Goal: Transaction & Acquisition: Download file/media

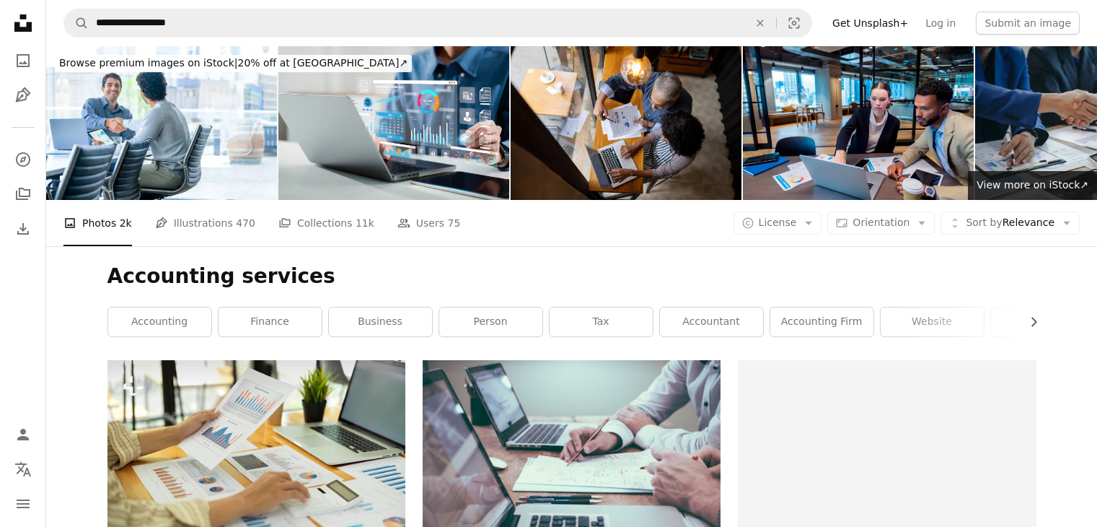
scroll to position [465, 0]
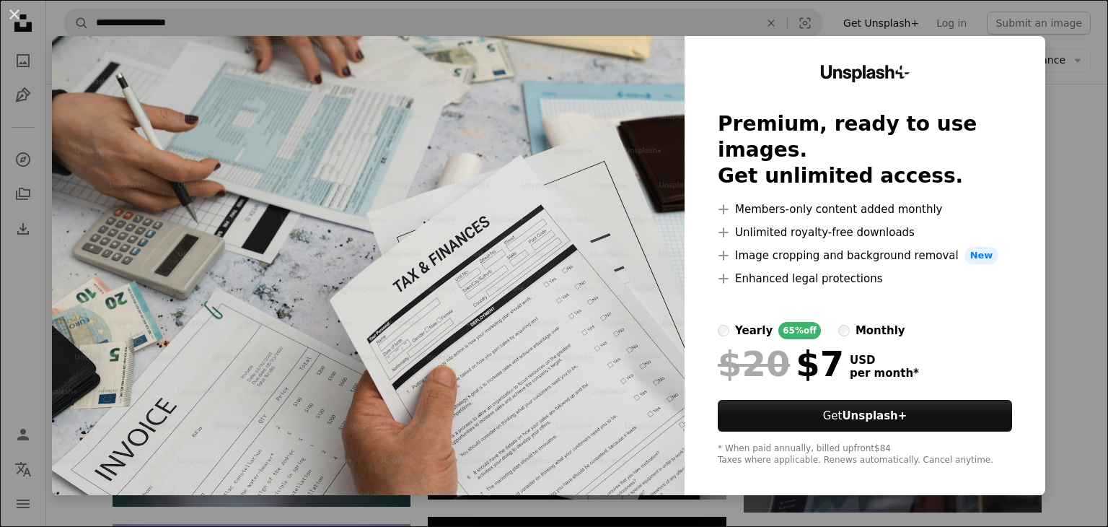
click at [1061, 214] on div "An X shape Unsplash+ Premium, ready to use images. Get unlimited access. A plus…" at bounding box center [554, 263] width 1108 height 527
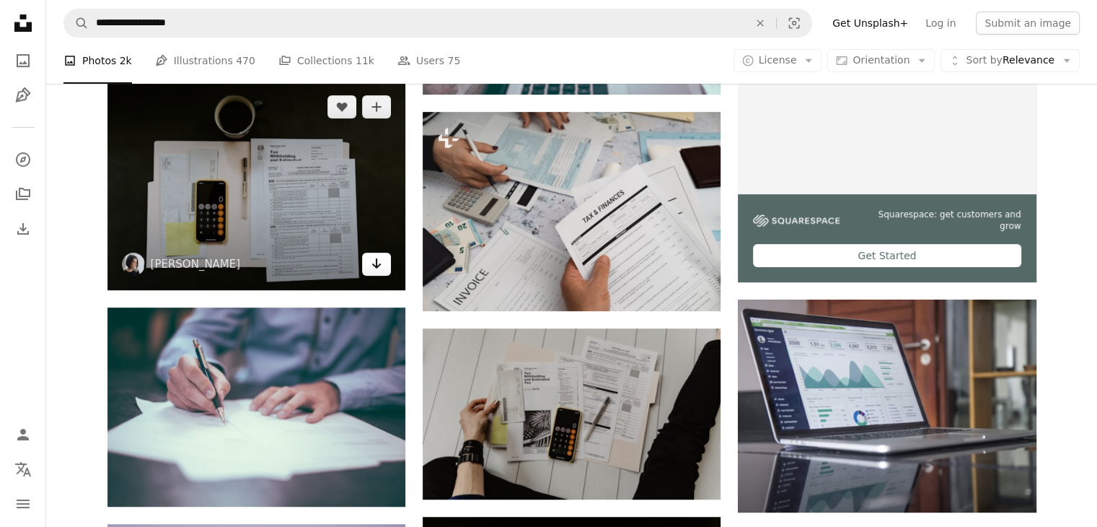
click at [372, 258] on icon "Arrow pointing down" at bounding box center [377, 263] width 12 height 17
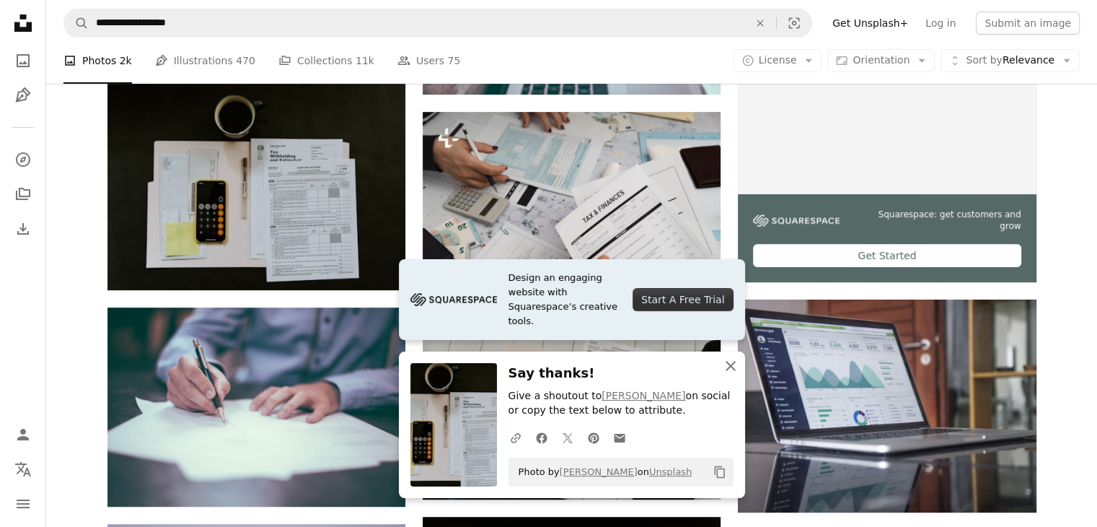
click at [730, 370] on icon "An X shape" at bounding box center [730, 365] width 17 height 17
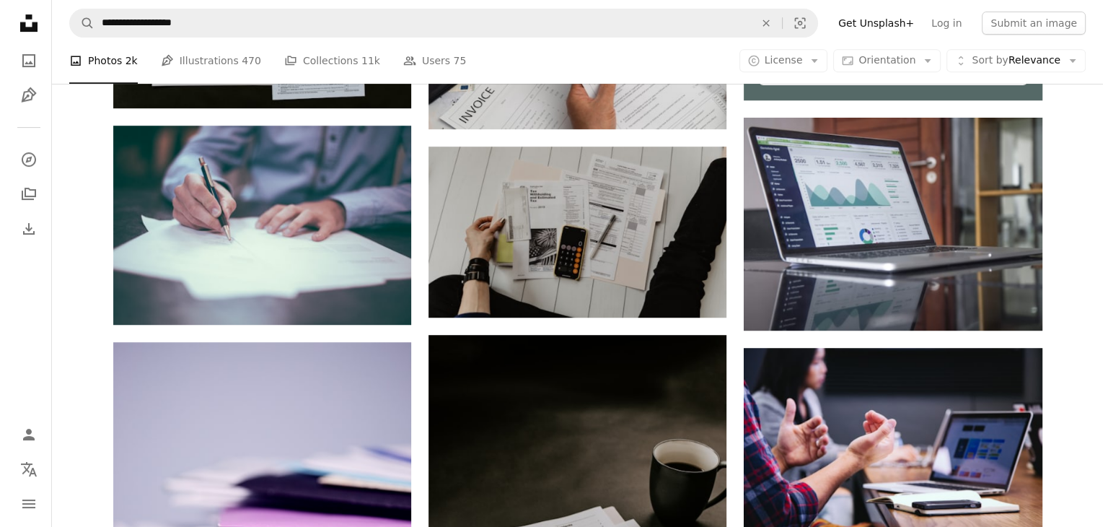
scroll to position [648, 0]
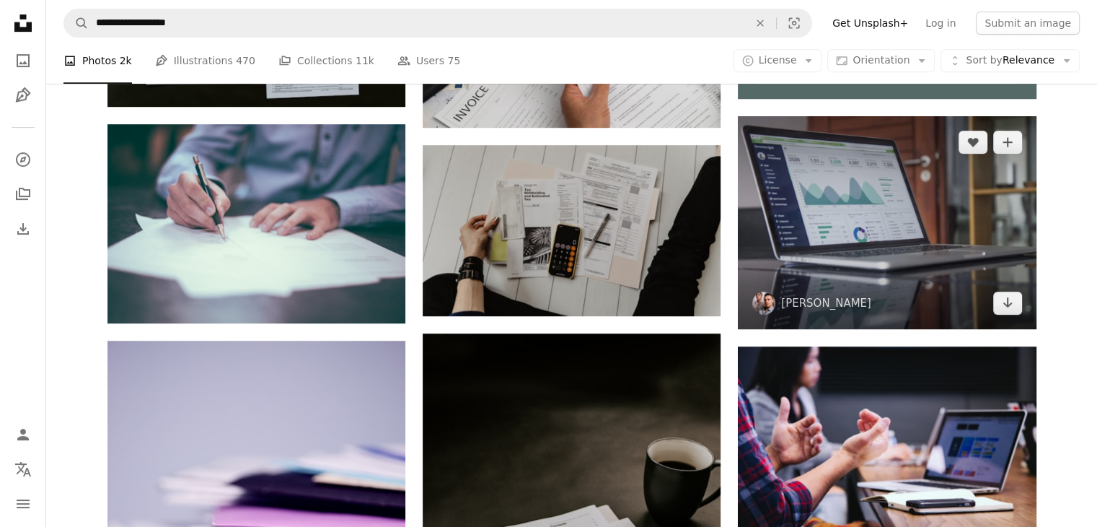
click at [923, 204] on img at bounding box center [887, 222] width 298 height 212
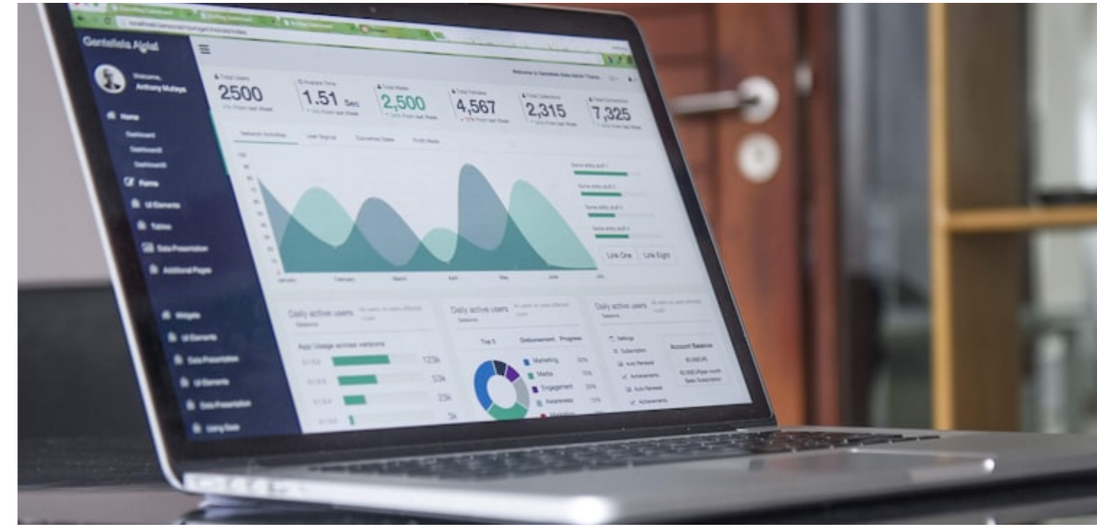
scroll to position [648, 0]
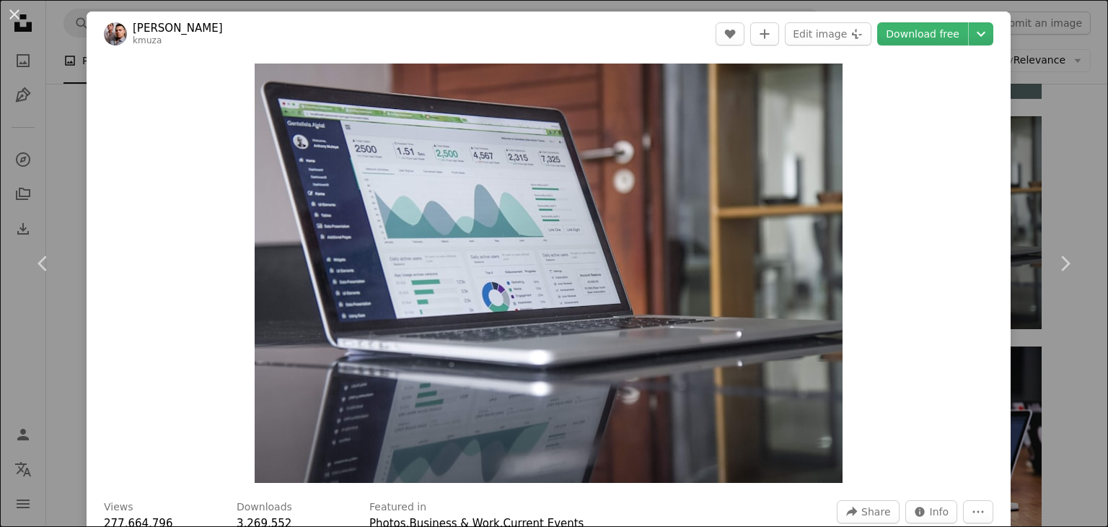
click at [999, 90] on div "Zoom in" at bounding box center [549, 273] width 924 height 434
click at [1035, 119] on div "An X shape Chevron left Chevron right [PERSON_NAME] kmuza A heart A plus sign E…" at bounding box center [554, 263] width 1108 height 527
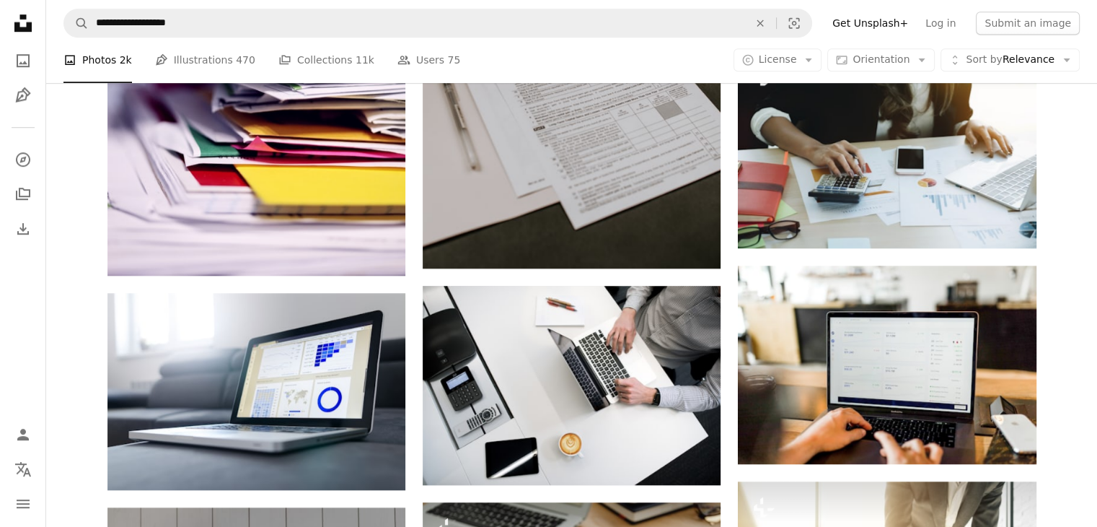
scroll to position [1172, 0]
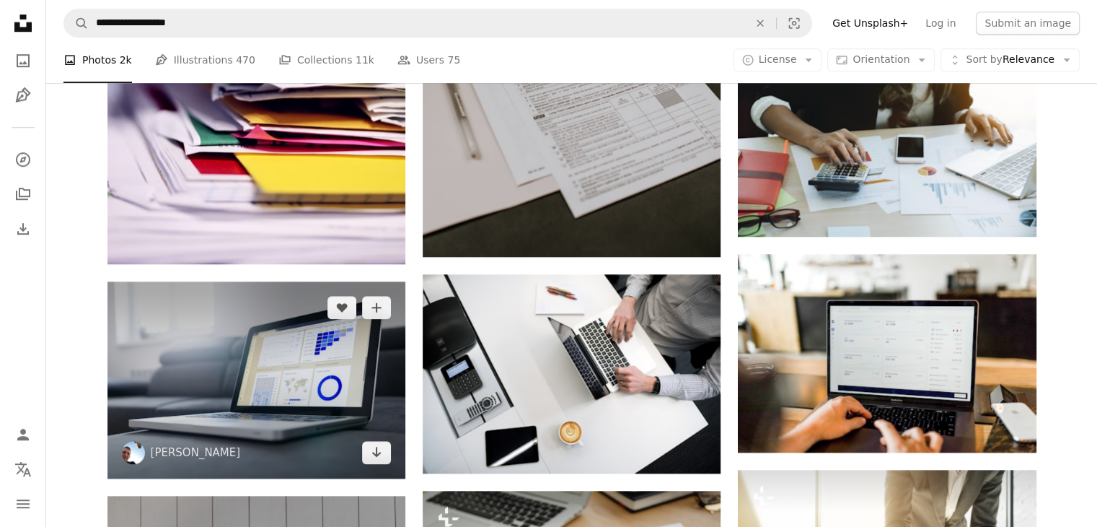
click at [279, 370] on img at bounding box center [257, 380] width 298 height 198
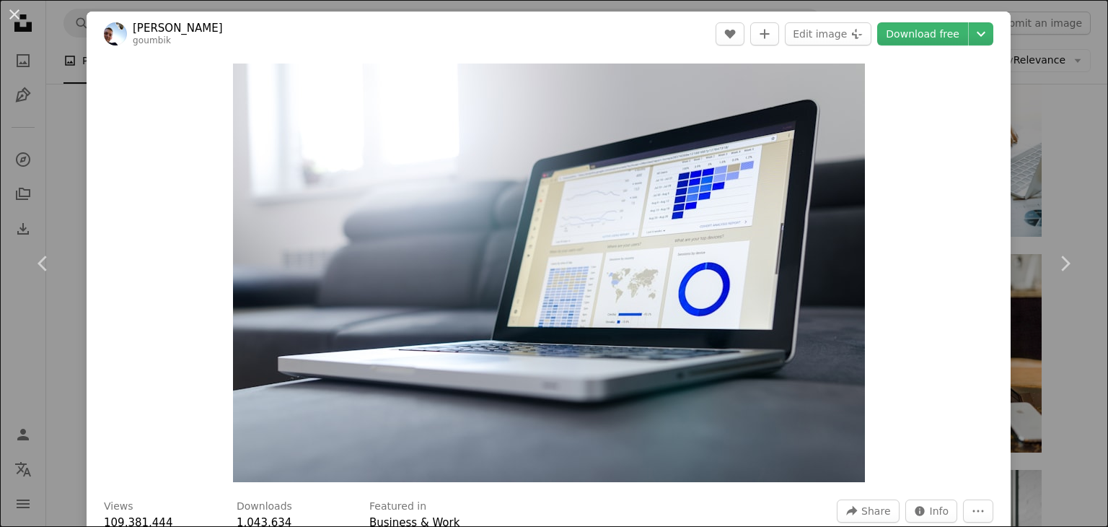
click at [1005, 124] on div "An X shape Chevron left Chevron right [PERSON_NAME] goumbik A heart A plus sign…" at bounding box center [554, 263] width 1108 height 527
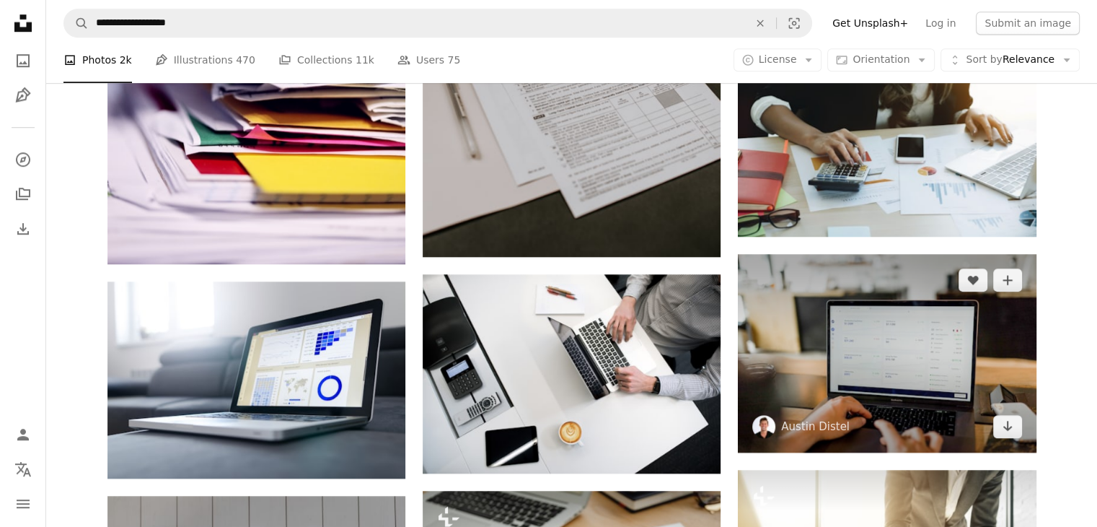
click at [877, 317] on img at bounding box center [887, 353] width 298 height 198
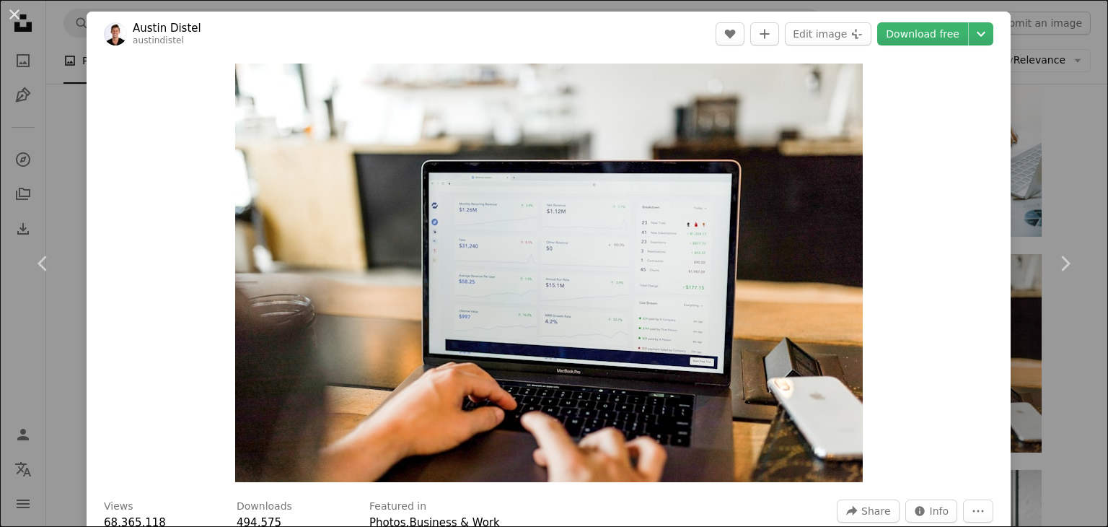
click at [1017, 149] on div "An X shape Chevron left Chevron right [PERSON_NAME] austindistel A heart A plus…" at bounding box center [554, 263] width 1108 height 527
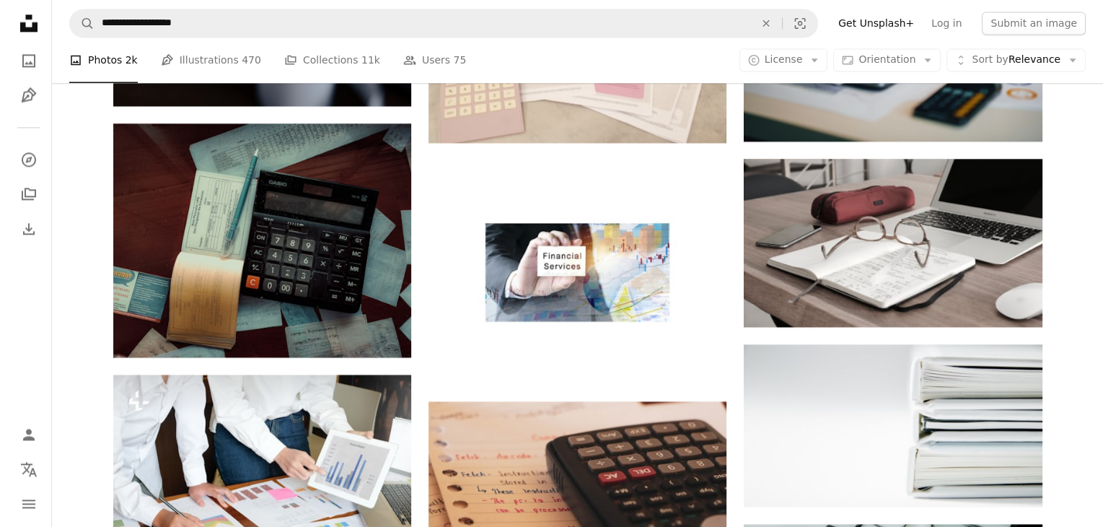
scroll to position [2152, 0]
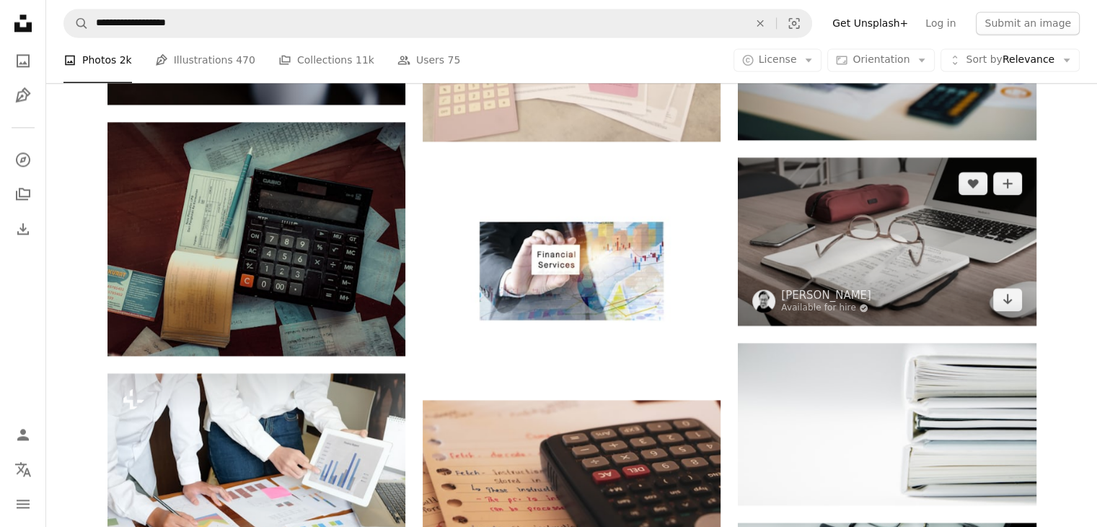
click at [881, 219] on img at bounding box center [887, 240] width 298 height 167
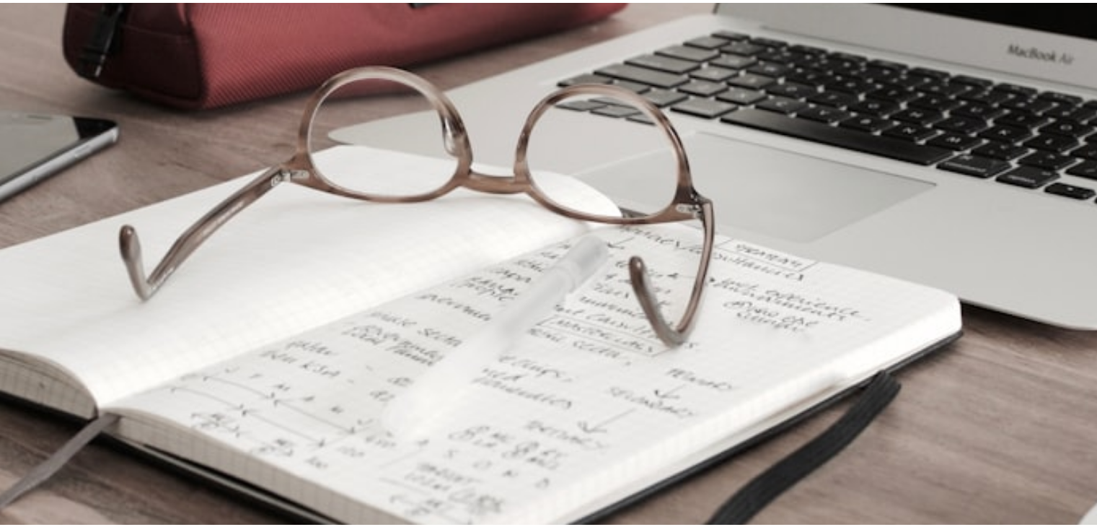
scroll to position [2152, 0]
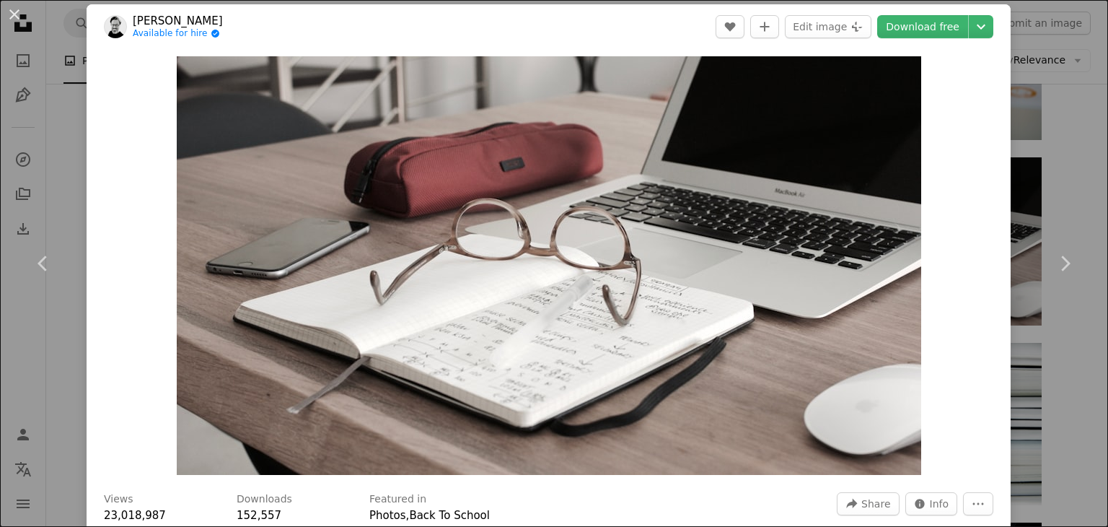
click at [1043, 417] on div "An X shape Chevron left Chevron right [PERSON_NAME] Available for hire A checkm…" at bounding box center [554, 263] width 1108 height 527
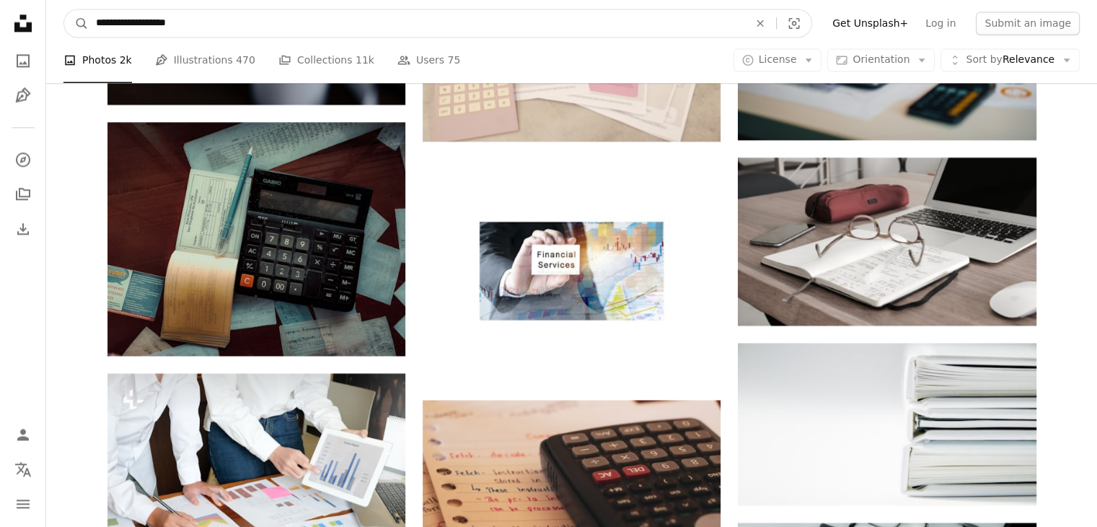
click at [702, 11] on input "**********" at bounding box center [417, 22] width 656 height 27
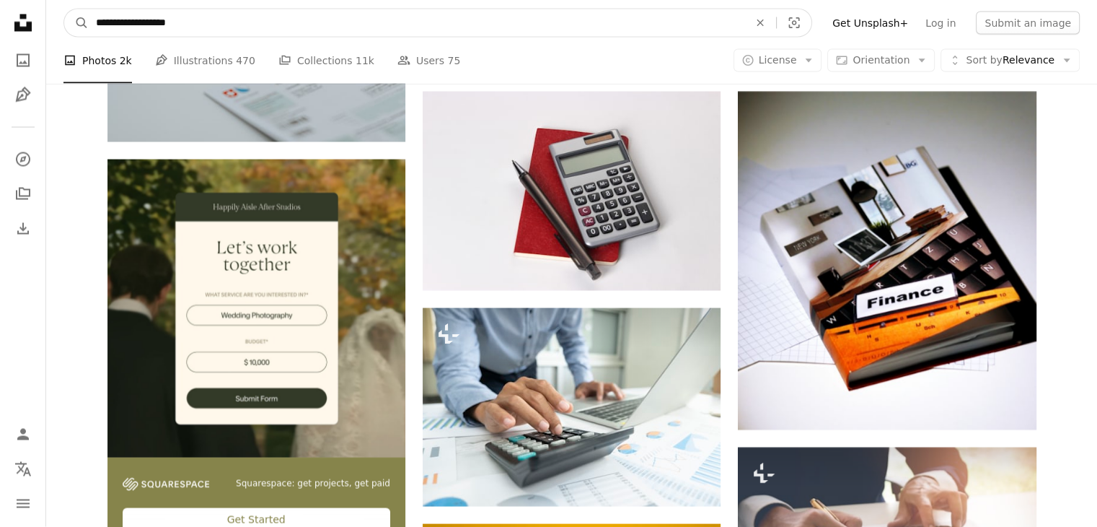
scroll to position [2802, 0]
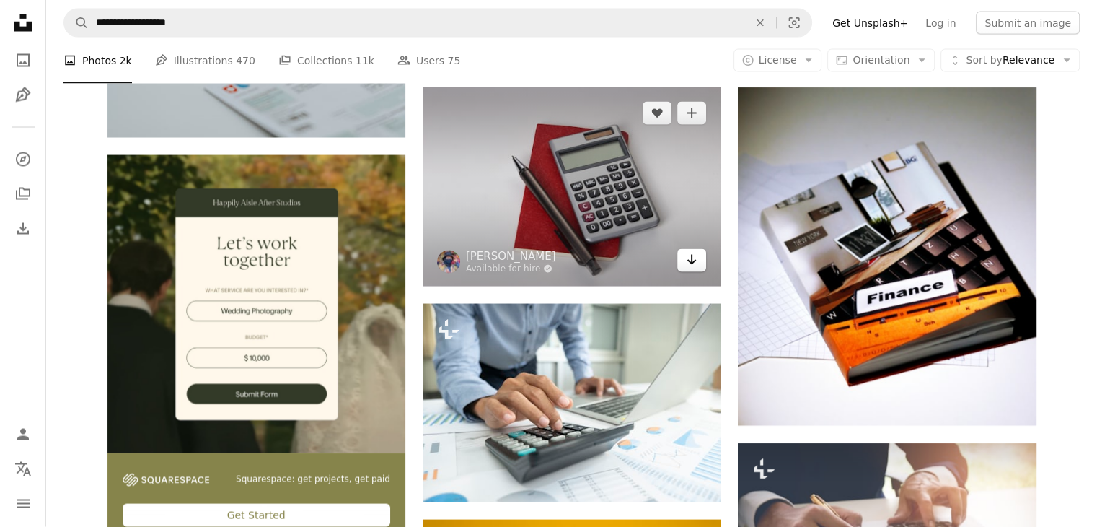
click at [691, 263] on icon "Download" at bounding box center [692, 260] width 9 height 10
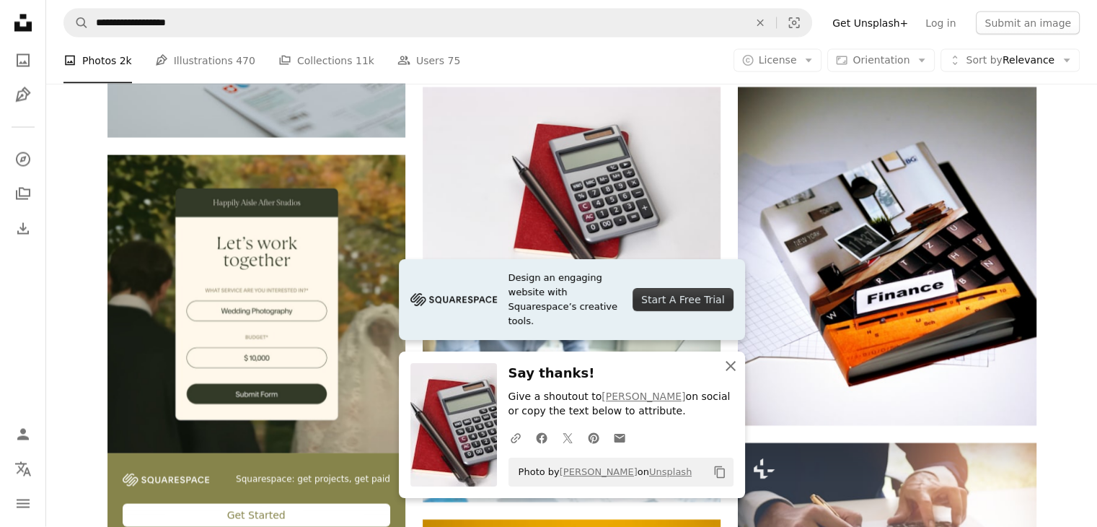
click at [727, 364] on icon "An X shape" at bounding box center [730, 365] width 17 height 17
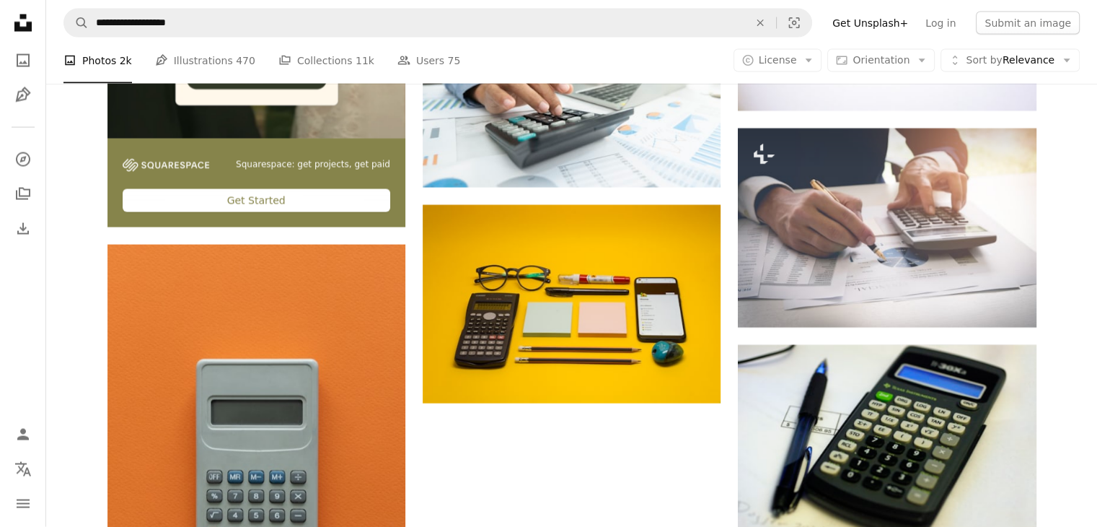
scroll to position [3118, 0]
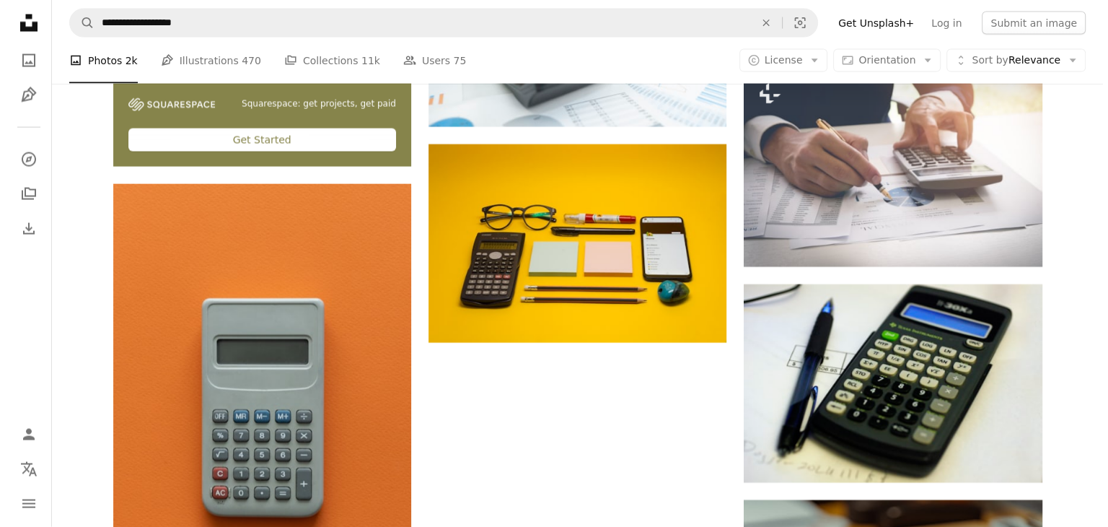
scroll to position [3177, 0]
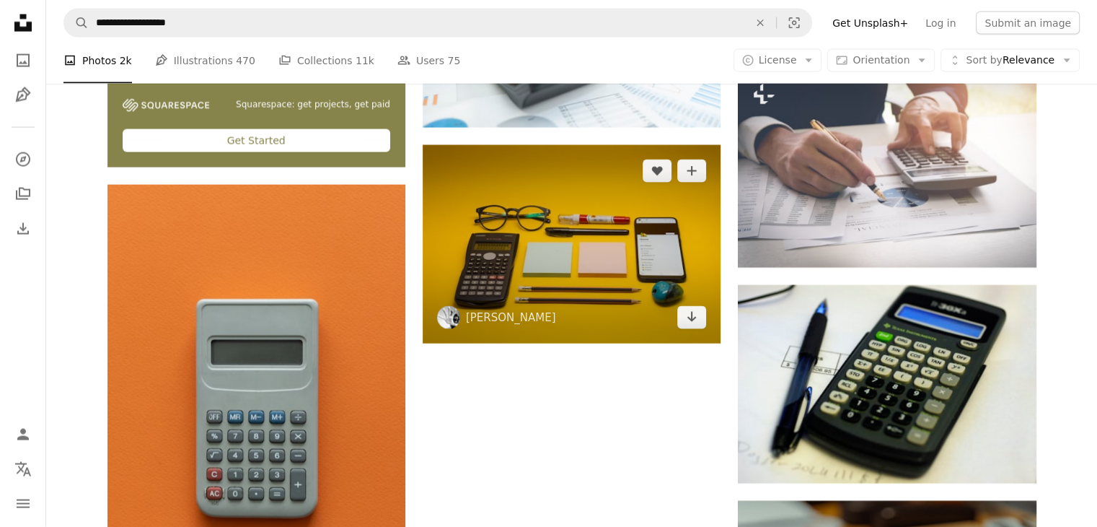
click at [593, 255] on img at bounding box center [572, 244] width 298 height 198
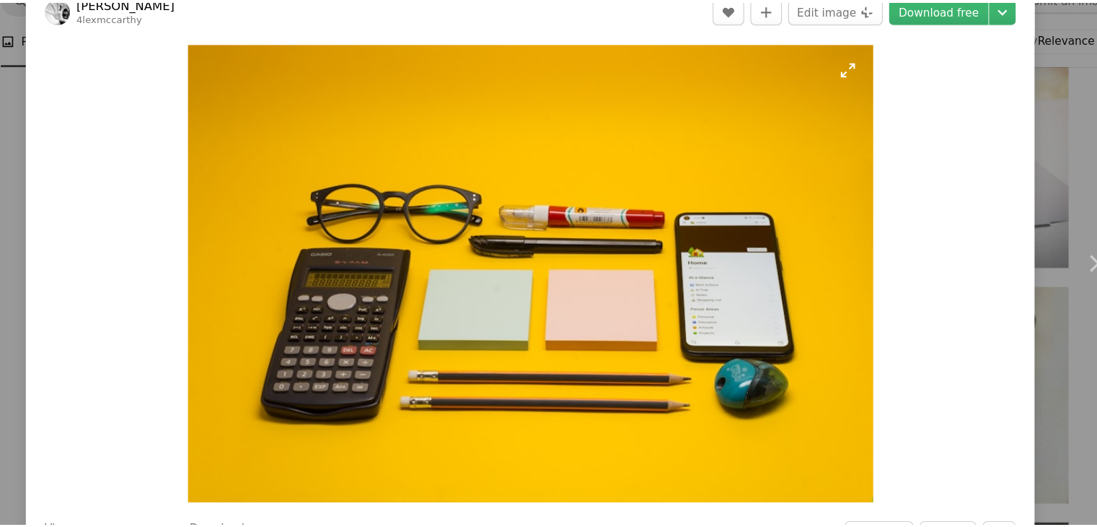
scroll to position [3177, 0]
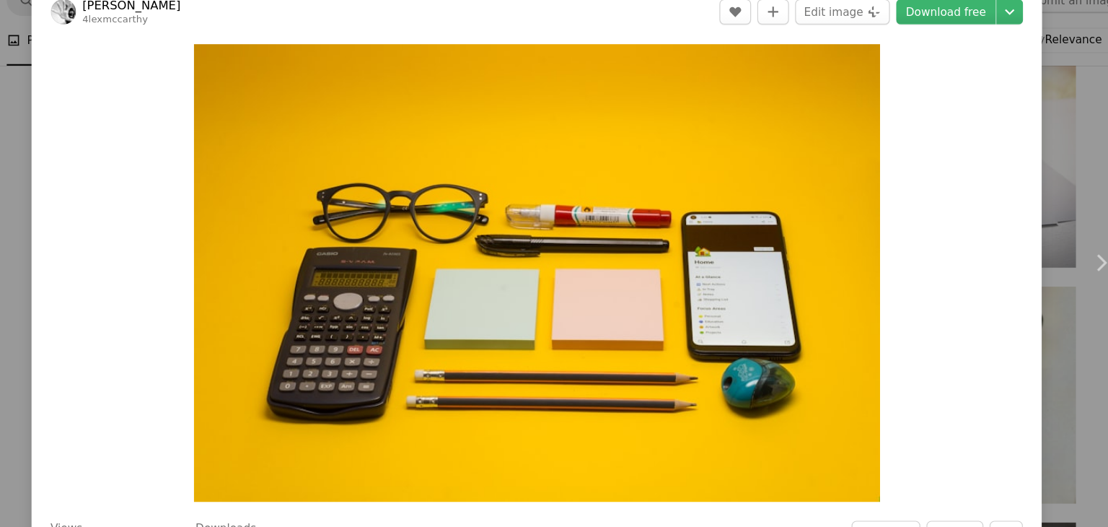
click at [1016, 338] on div "An X shape Chevron left Chevron right [PERSON_NAME] 4lexmccarthy A heart A plus…" at bounding box center [554, 263] width 1108 height 527
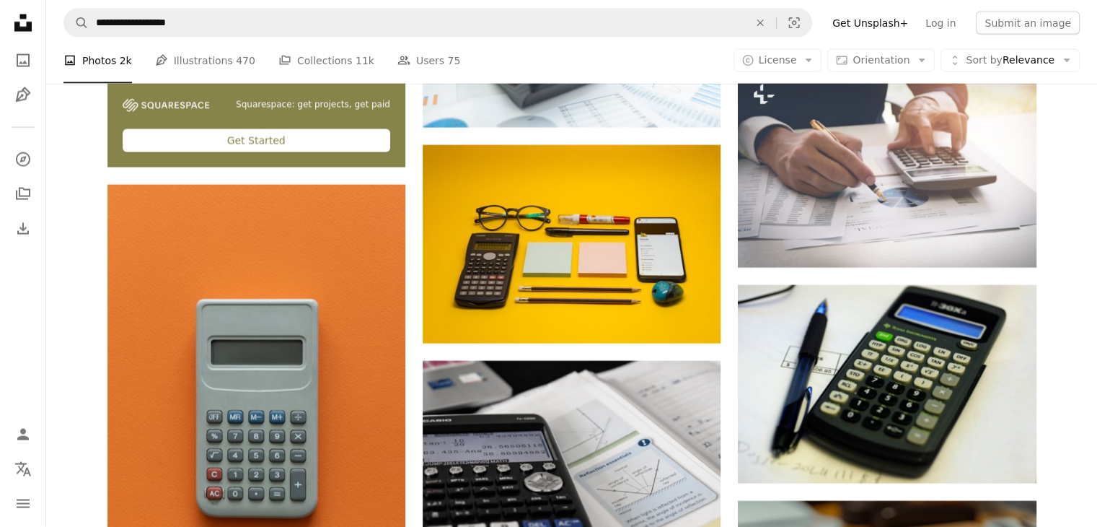
drag, startPoint x: 859, startPoint y: 356, endPoint x: 722, endPoint y: 377, distance: 139.4
click at [722, 377] on div "Plus sign for Unsplash+ A heart A plus sign Getty Images For Unsplash+ A lock D…" at bounding box center [572, 36] width 929 height 5707
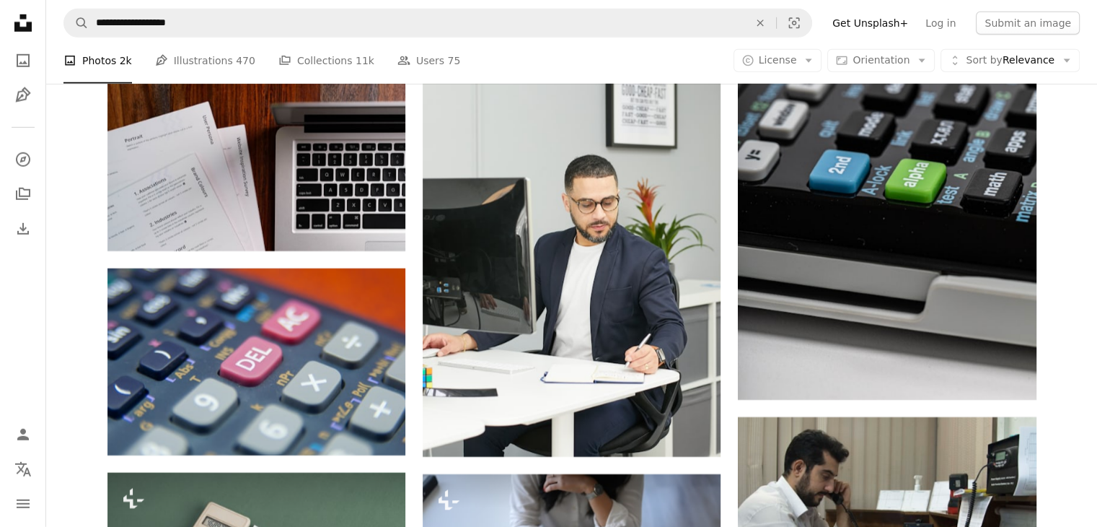
scroll to position [4375, 0]
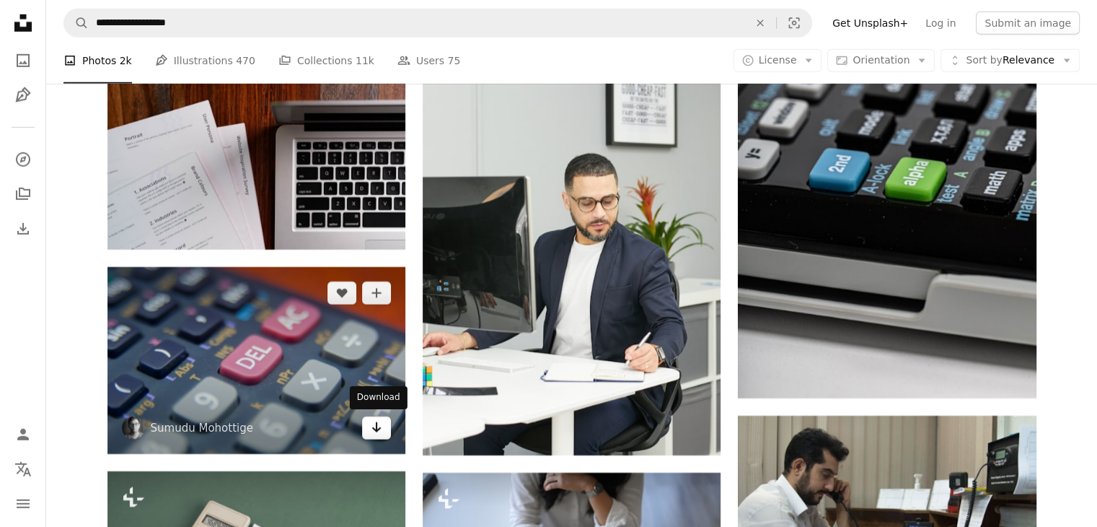
click at [372, 427] on icon "Arrow pointing down" at bounding box center [377, 426] width 12 height 17
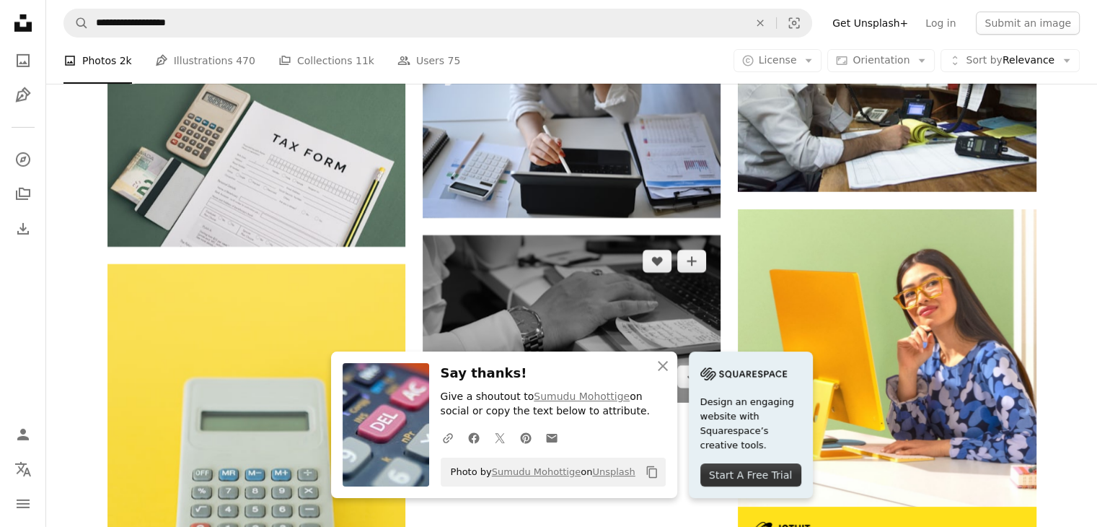
scroll to position [4799, 0]
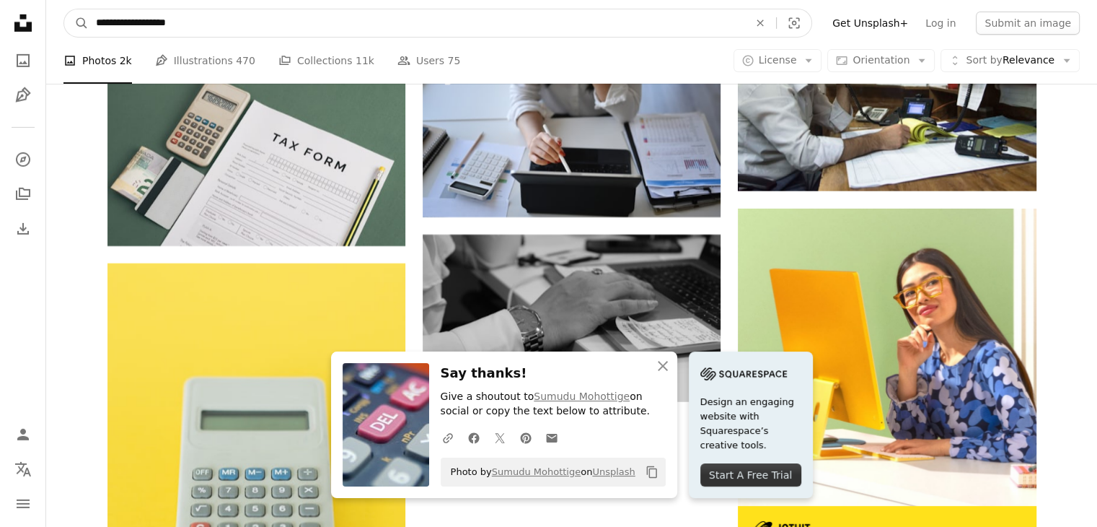
click at [293, 27] on input "**********" at bounding box center [417, 22] width 656 height 27
type input "**********"
click at [64, 9] on button "A magnifying glass" at bounding box center [76, 22] width 25 height 27
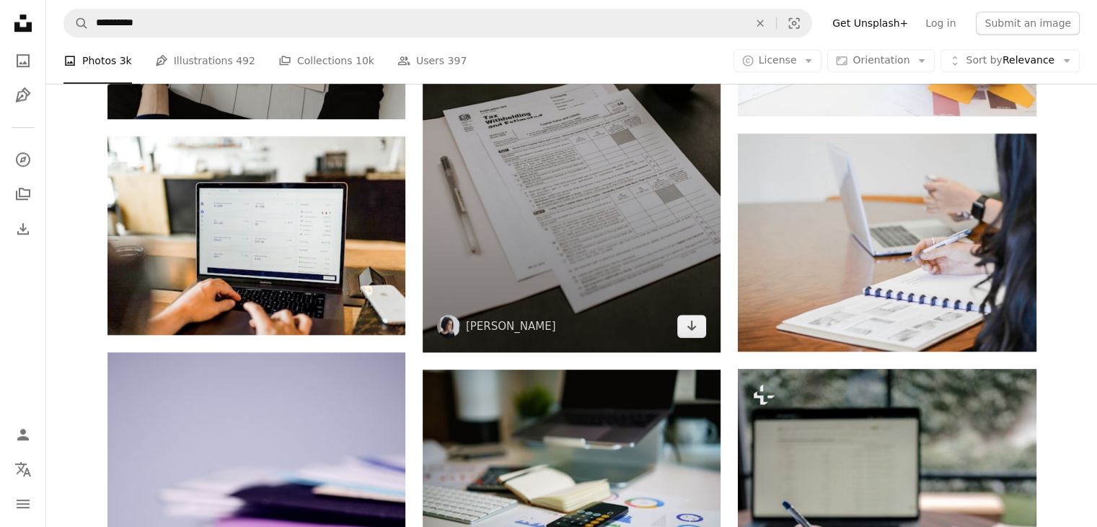
scroll to position [1160, 0]
